Goal: Information Seeking & Learning: Find contact information

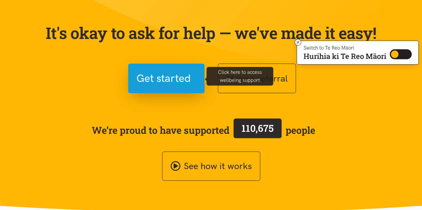
scroll to position [100, 0]
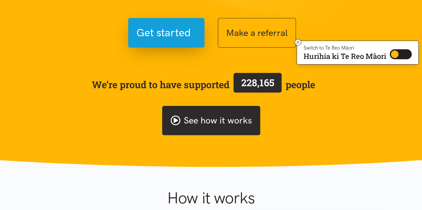
click at [236, 118] on link "See how it works" at bounding box center [211, 121] width 98 height 30
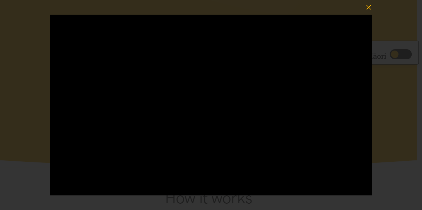
click at [370, 8] on icon "button" at bounding box center [368, 7] width 9 height 9
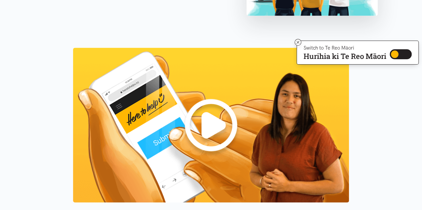
scroll to position [567, 0]
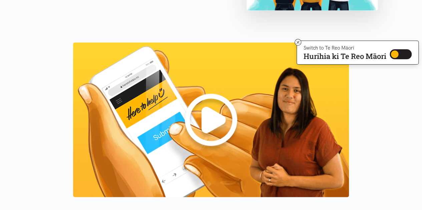
click at [209, 118] on img at bounding box center [211, 119] width 276 height 155
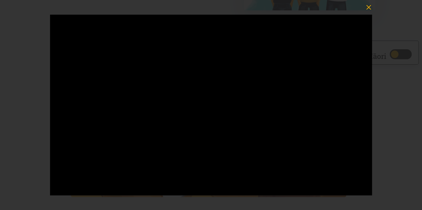
click at [368, 6] on icon "button" at bounding box center [368, 7] width 5 height 5
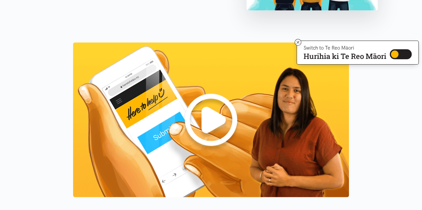
click at [214, 113] on img at bounding box center [211, 119] width 276 height 155
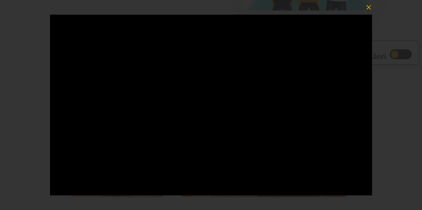
click at [370, 6] on icon "button" at bounding box center [368, 7] width 5 height 5
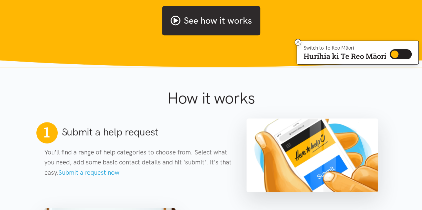
scroll to position [133, 0]
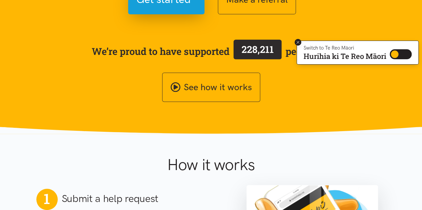
click at [297, 42] on icon at bounding box center [298, 42] width 3 height 3
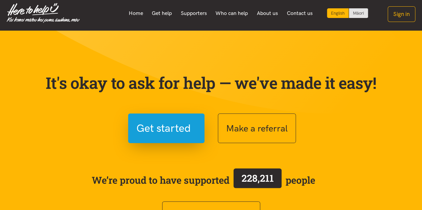
scroll to position [0, 0]
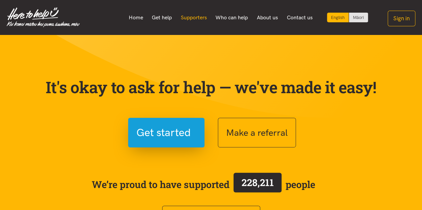
click at [189, 18] on link "Supporters" at bounding box center [193, 18] width 35 height 14
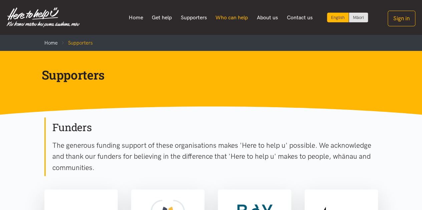
click at [236, 18] on link "Who can help" at bounding box center [231, 18] width 41 height 14
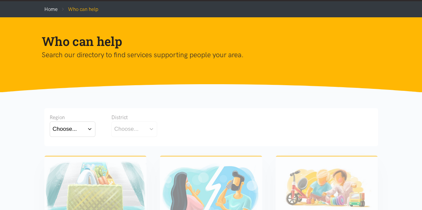
scroll to position [33, 0]
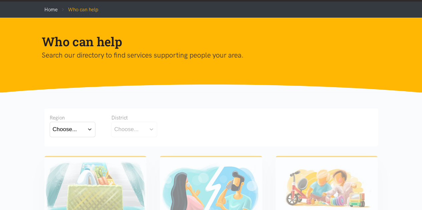
click at [87, 129] on button "Choose..." at bounding box center [73, 129] width 46 height 15
click at [82, 150] on label "Bay of Plenty" at bounding box center [71, 149] width 37 height 8
click at [0, 0] on input "Bay of Plenty" at bounding box center [0, 0] width 0 height 0
click at [173, 130] on button "Choose..." at bounding box center [144, 129] width 67 height 15
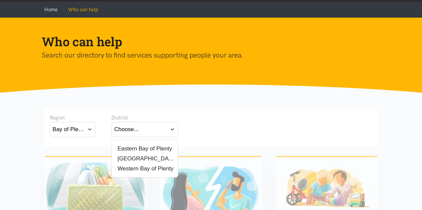
click at [132, 147] on label "Eastern Bay of Plenty" at bounding box center [143, 149] width 58 height 8
click at [0, 0] on input "Eastern Bay of Plenty" at bounding box center [0, 0] width 0 height 0
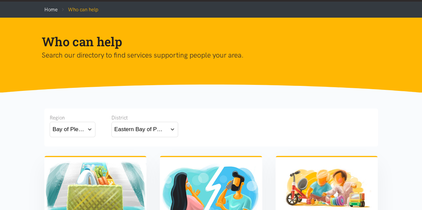
click at [212, 126] on div "Region Bay of Plenty Bay of Plenty Waikato District Eastern Bay of Plenty" at bounding box center [211, 126] width 323 height 25
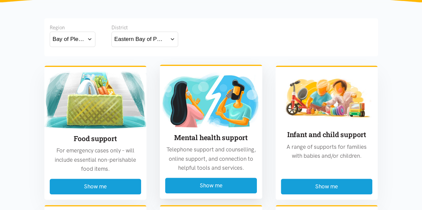
scroll to position [167, 0]
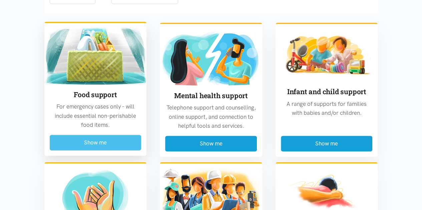
click at [110, 138] on button "Show me" at bounding box center [96, 143] width 92 height 16
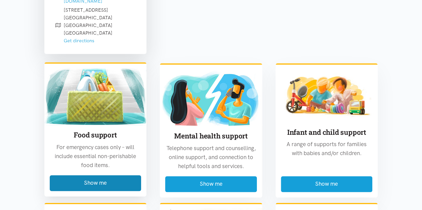
scroll to position [396, 0]
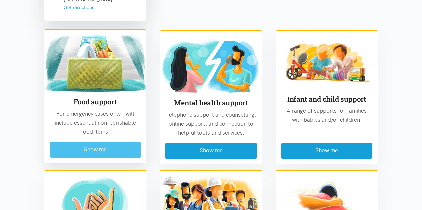
click at [95, 142] on button "Show me" at bounding box center [96, 150] width 92 height 16
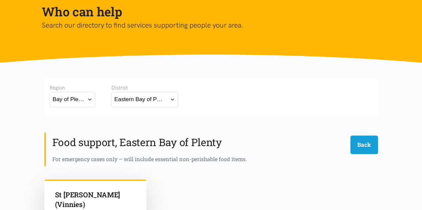
scroll to position [63, 0]
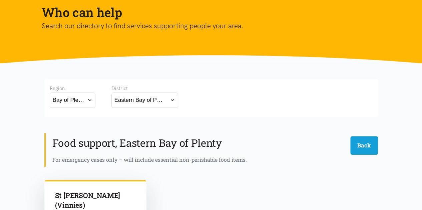
click at [170, 101] on button "Eastern Bay of Plenty" at bounding box center [144, 100] width 67 height 15
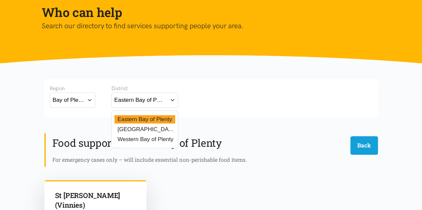
click at [137, 129] on label "[GEOGRAPHIC_DATA]" at bounding box center [144, 129] width 61 height 8
click at [0, 0] on input "[GEOGRAPHIC_DATA]" at bounding box center [0, 0] width 0 height 0
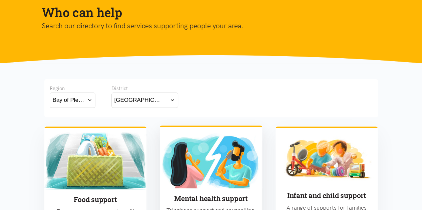
click at [216, 180] on img at bounding box center [211, 159] width 102 height 57
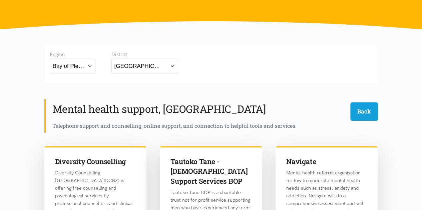
scroll to position [96, 0]
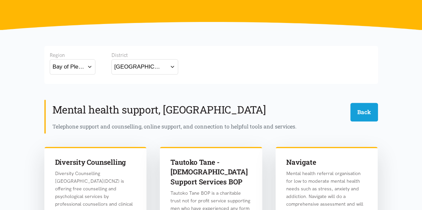
click at [166, 66] on button "[GEOGRAPHIC_DATA]" at bounding box center [144, 66] width 67 height 15
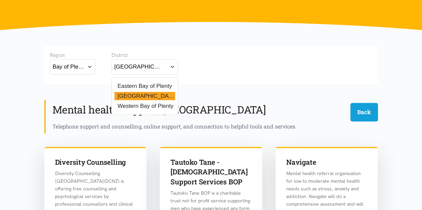
click at [148, 106] on label "Western Bay of Plenty" at bounding box center [143, 106] width 59 height 8
click at [0, 0] on input "Western Bay of Plenty" at bounding box center [0, 0] width 0 height 0
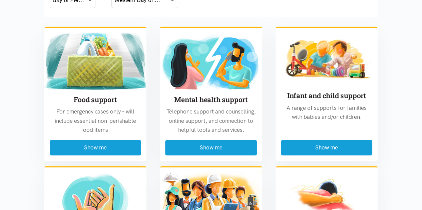
scroll to position [29, 0]
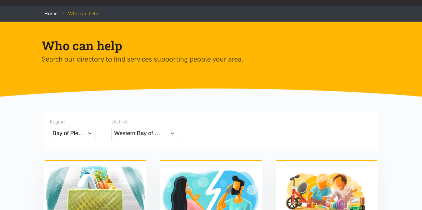
click at [88, 135] on button "Bay of Plenty" at bounding box center [73, 133] width 46 height 15
click at [137, 134] on div "Western Bay of Plenty" at bounding box center [138, 133] width 49 height 9
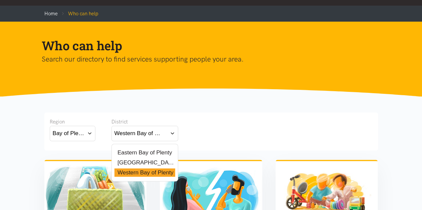
click at [137, 151] on label "Eastern Bay of Plenty" at bounding box center [143, 153] width 58 height 8
click at [0, 0] on input "Eastern Bay of Plenty" at bounding box center [0, 0] width 0 height 0
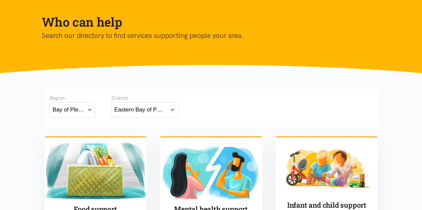
scroll to position [129, 0]
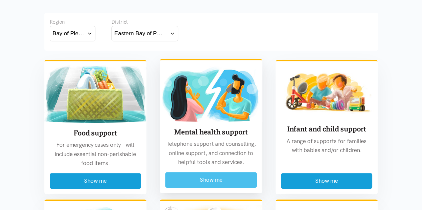
click at [213, 178] on button "Show me" at bounding box center [211, 180] width 92 height 16
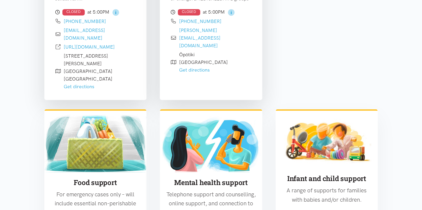
scroll to position [496, 0]
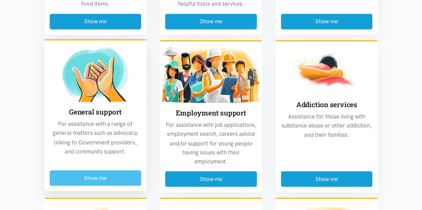
click at [99, 170] on button "Show me" at bounding box center [96, 178] width 92 height 16
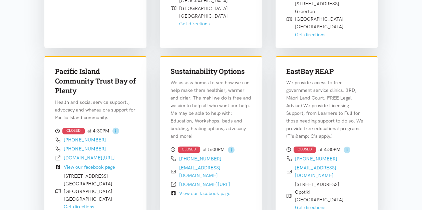
scroll to position [296, 0]
